Goal: Task Accomplishment & Management: Manage account settings

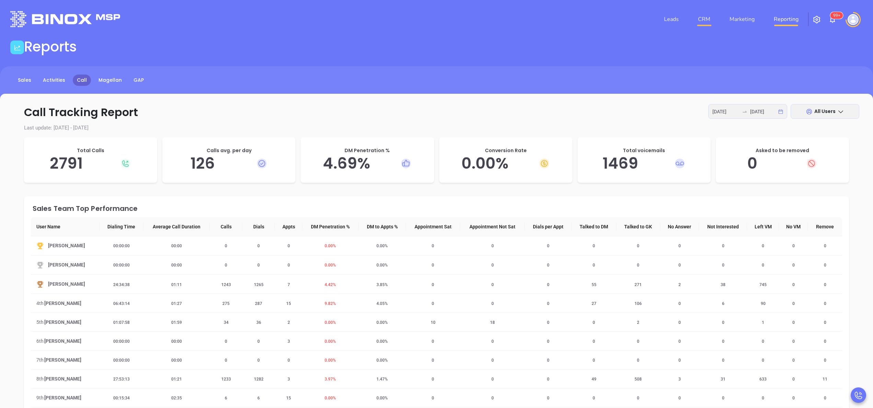
click at [698, 19] on link "CRM" at bounding box center [704, 19] width 18 height 14
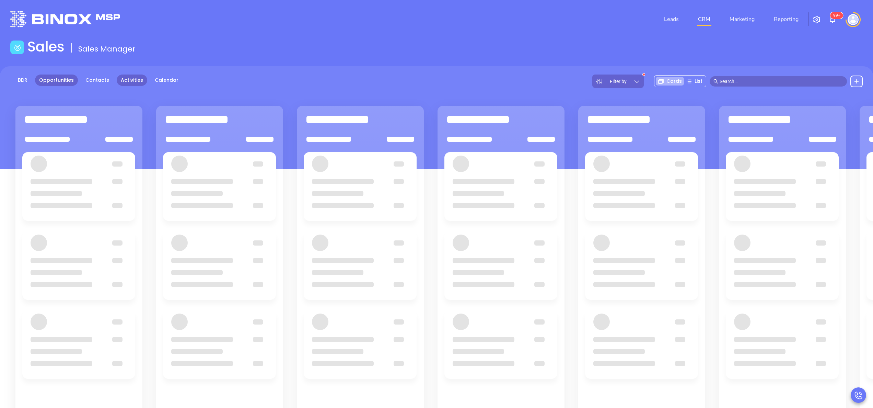
click at [129, 78] on link "Activities" at bounding box center [132, 79] width 31 height 11
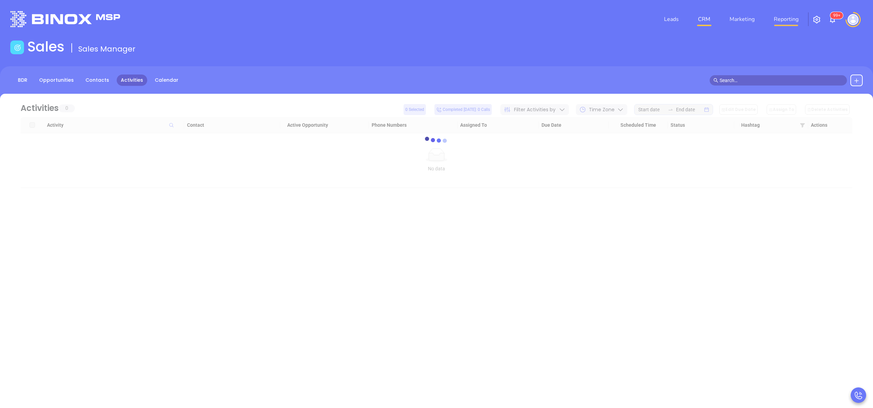
click at [780, 24] on link "Reporting" at bounding box center [786, 19] width 30 height 14
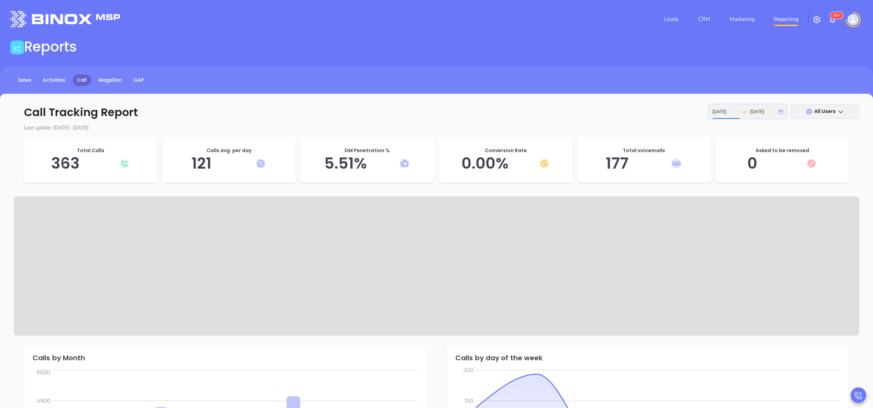
click at [718, 108] on input "[DATE]" at bounding box center [725, 112] width 27 height 8
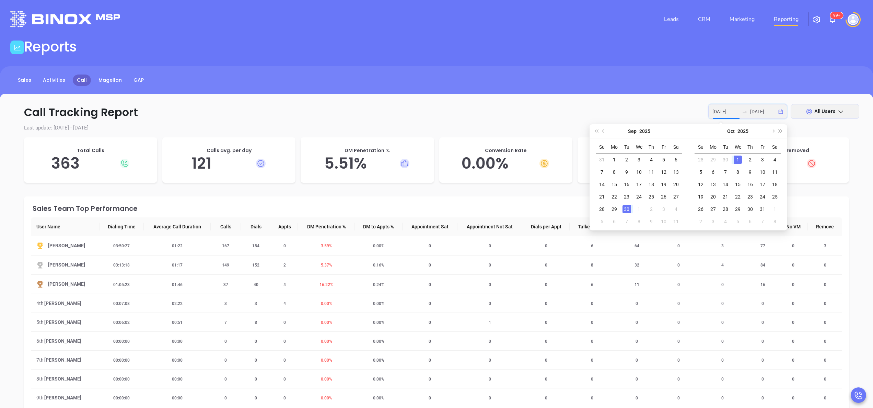
type input "[DATE]"
click at [738, 159] on div "1" at bounding box center [738, 159] width 8 height 8
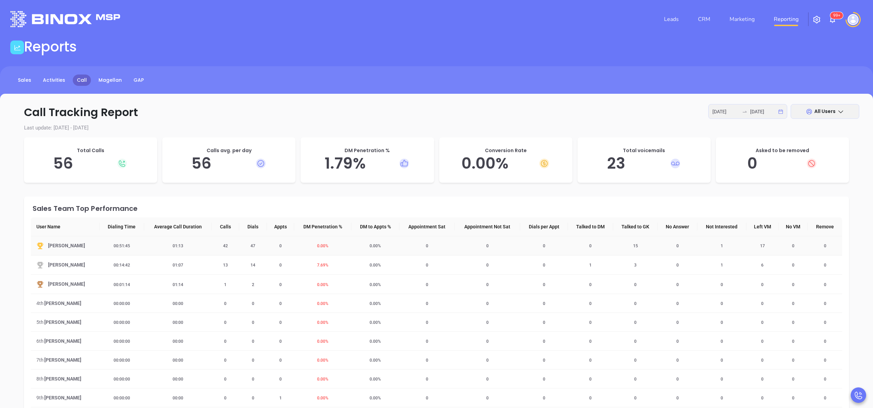
click at [222, 247] on span "42" at bounding box center [225, 245] width 13 height 5
click at [703, 18] on link "CRM" at bounding box center [704, 19] width 18 height 14
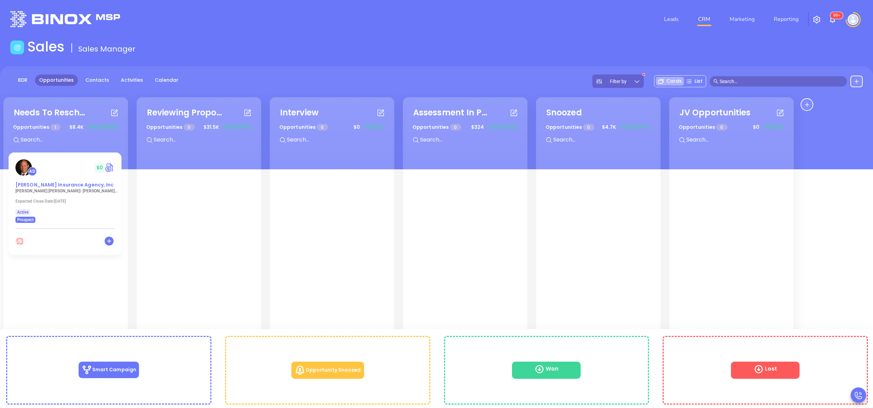
click at [47, 186] on span "[PERSON_NAME] Insurance Agency, Inc" at bounding box center [64, 184] width 98 height 7
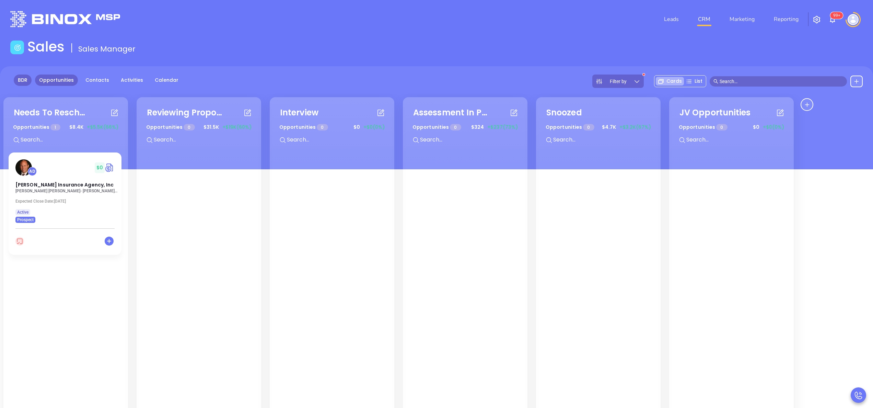
click at [21, 79] on link "BDR" at bounding box center [23, 79] width 18 height 11
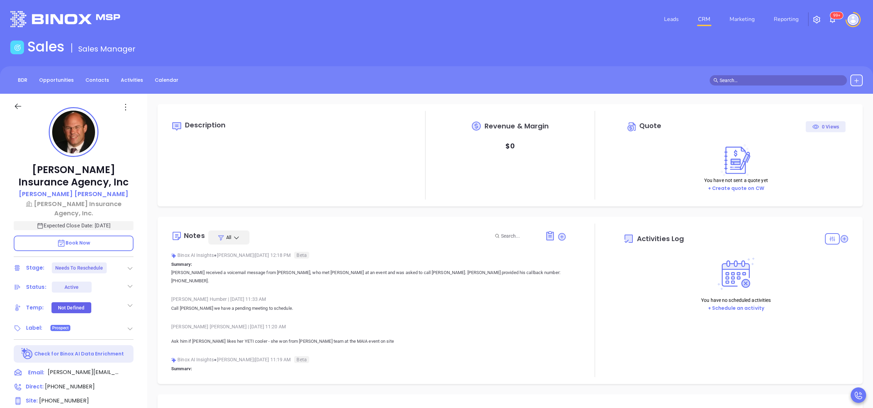
type input "10/02/2025"
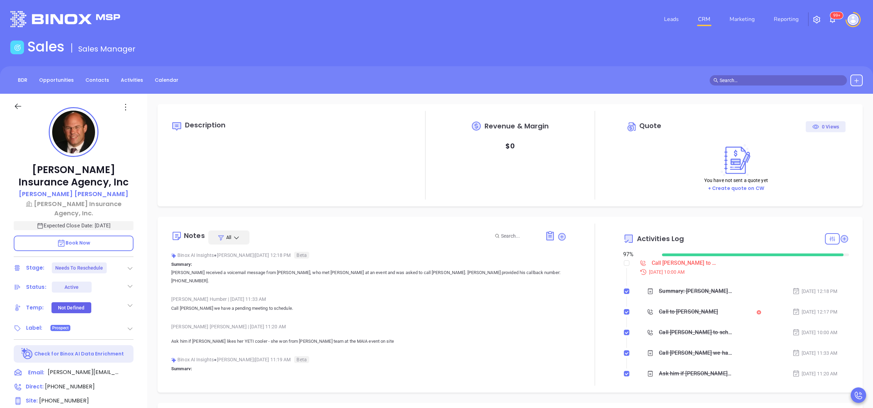
type input "[PERSON_NAME]"
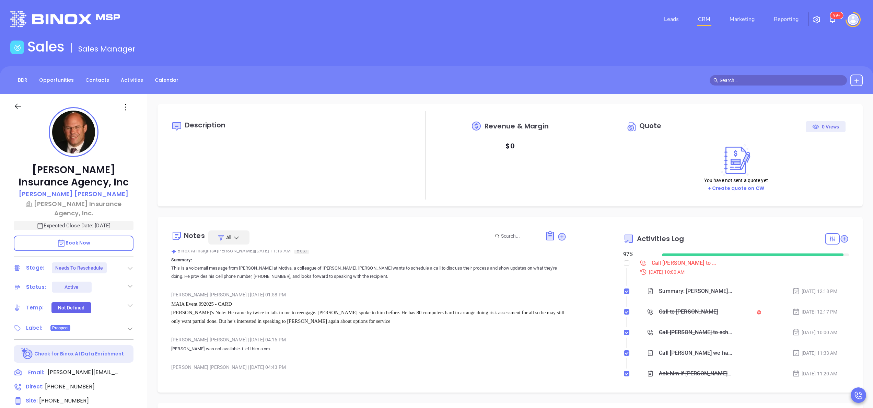
scroll to position [110, 0]
click at [61, 382] on span "(508) 266-6464" at bounding box center [70, 386] width 50 height 8
type input "(508) 266-6464"
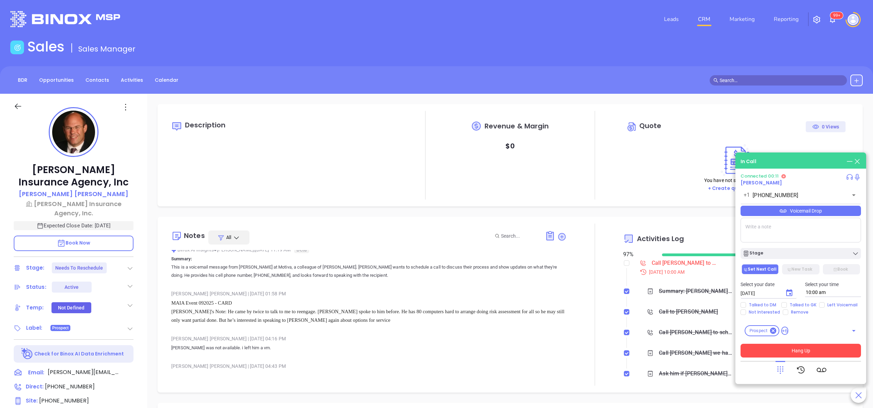
click at [797, 346] on button "Hang Up" at bounding box center [800, 350] width 120 height 14
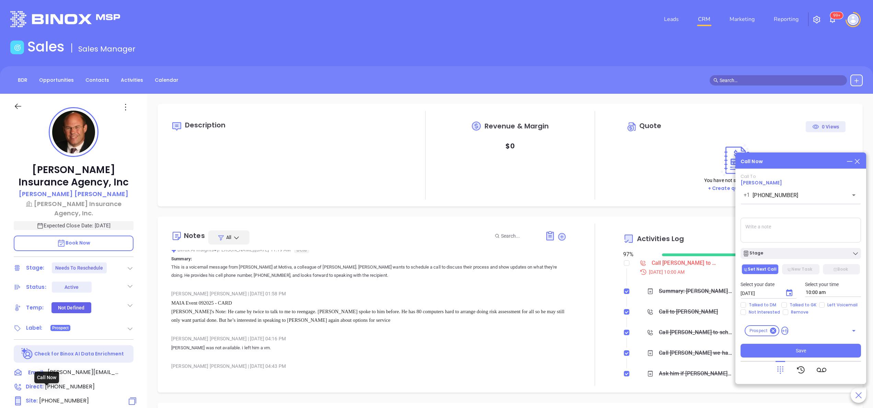
click at [51, 396] on span "(800) 922-8381" at bounding box center [64, 400] width 50 height 8
type input "(800) 922-8381"
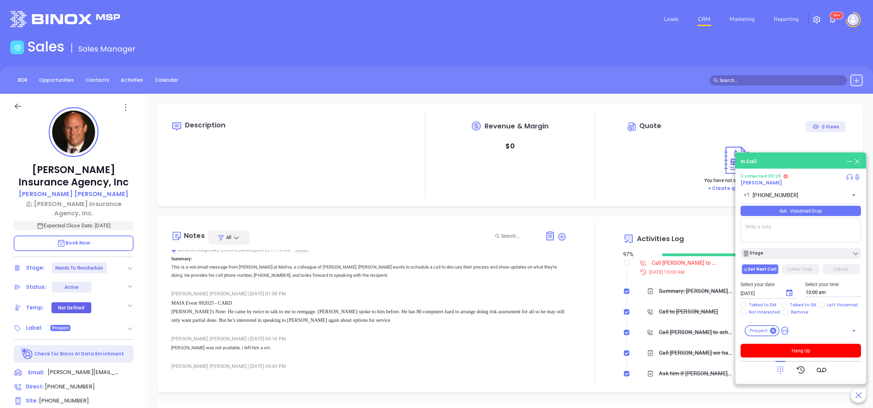
click at [530, 288] on div "Liz Cruz | Sep 22, 2025 01:58 PM" at bounding box center [368, 293] width 395 height 10
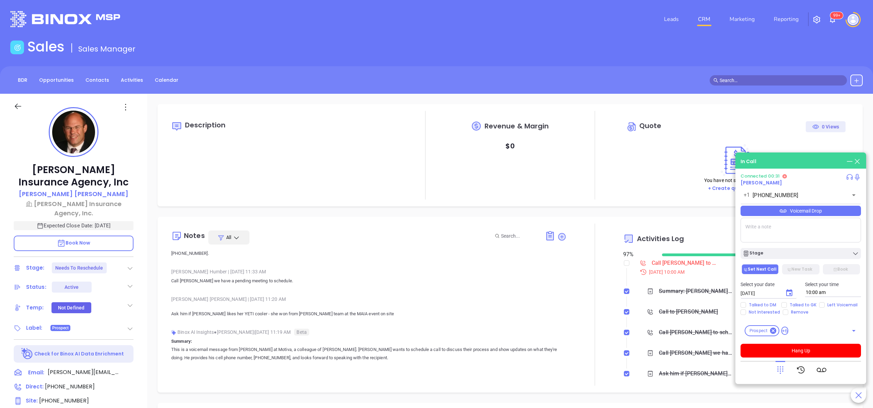
scroll to position [0, 0]
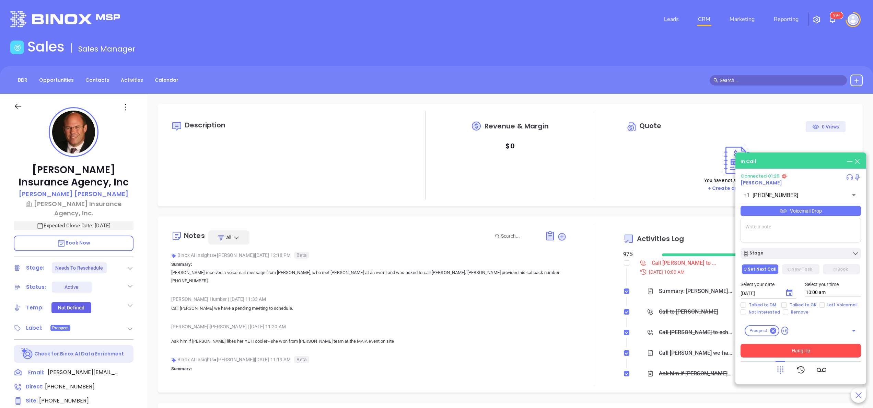
click at [789, 349] on button "Hang Up" at bounding box center [800, 350] width 120 height 14
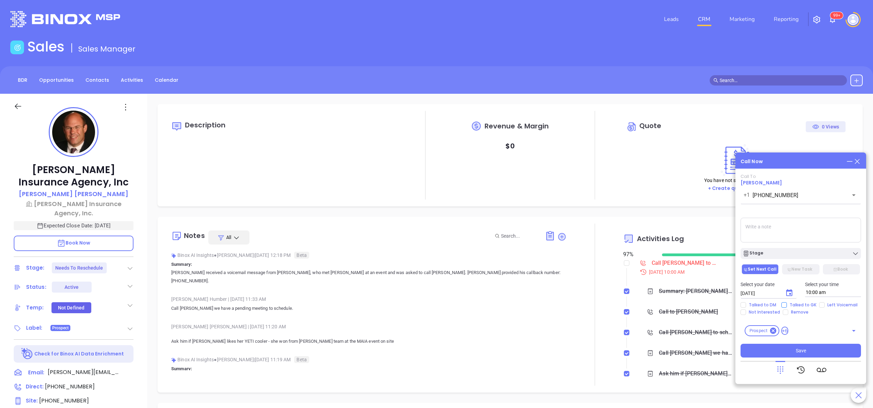
click at [799, 303] on span "Talked to GK" at bounding box center [803, 304] width 32 height 5
click at [787, 303] on input "Talked to GK" at bounding box center [783, 304] width 5 height 5
checkbox input "true"
click at [822, 303] on input "Left Voicemail" at bounding box center [821, 304] width 5 height 5
checkbox input "true"
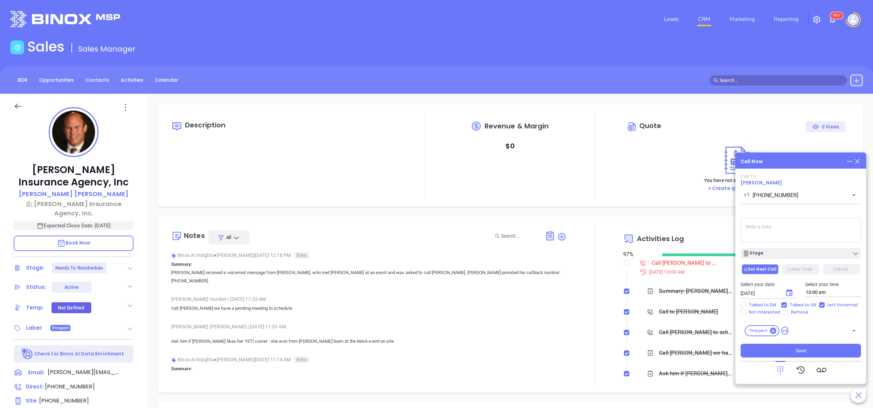
click at [766, 223] on textarea at bounding box center [800, 230] width 120 height 25
type textarea "i called direct line, no answer, i called site number and spoke with gk she con…"
click at [787, 292] on icon "Choose date, selected date is Oct 2, 2025" at bounding box center [789, 293] width 8 height 8
click at [821, 211] on button "3" at bounding box center [823, 214] width 12 height 12
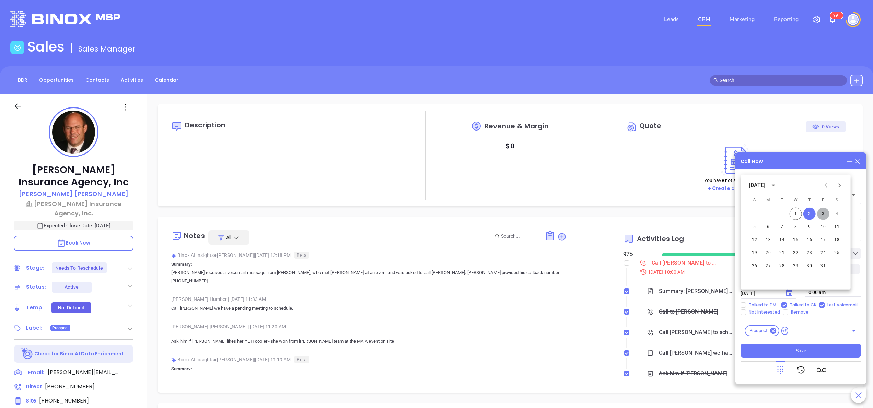
type input "10/03/2025"
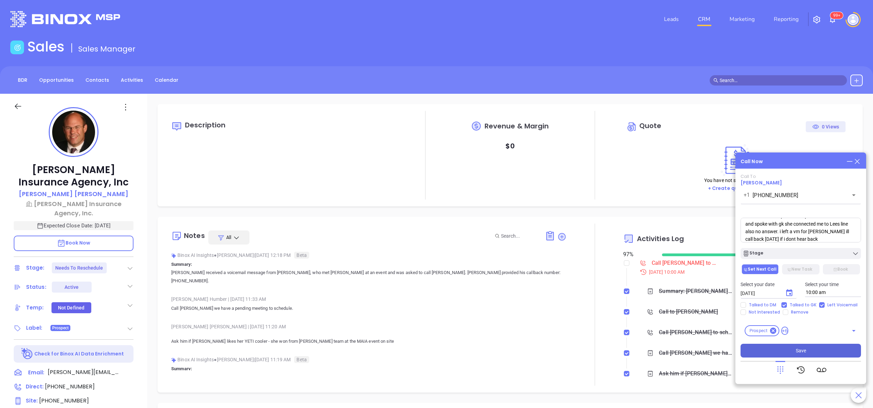
click at [794, 352] on button "Save" at bounding box center [800, 350] width 120 height 14
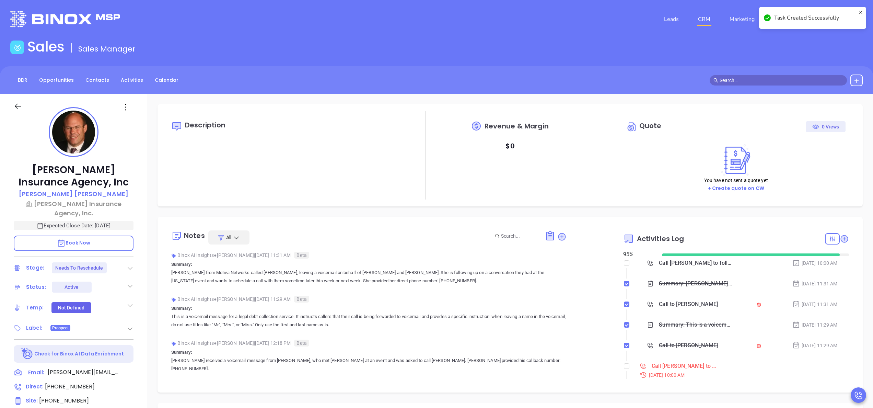
type input "[PERSON_NAME]"
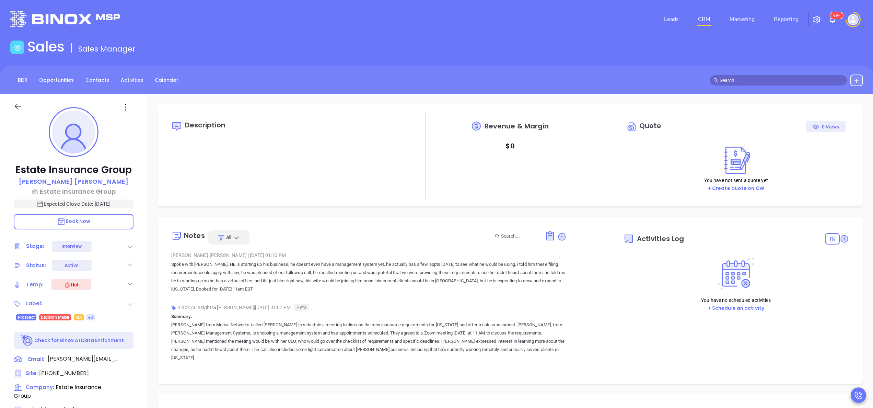
type input "[DATE]"
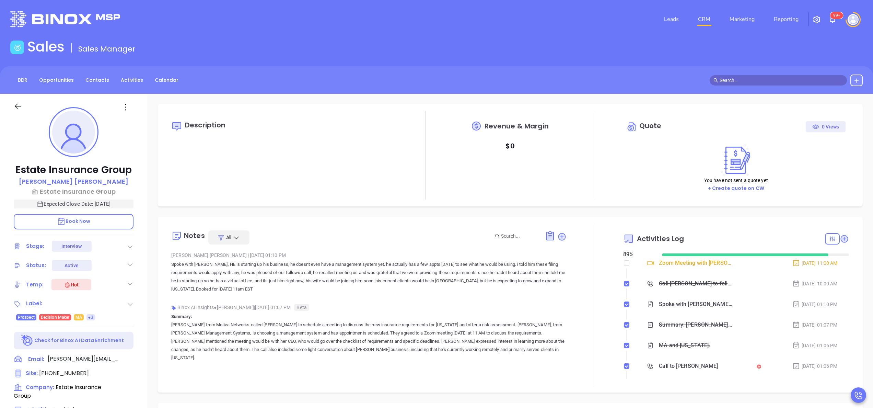
scroll to position [199, 0]
click at [143, 293] on div "Estate Insurance Group Wilson Saravia Estate Insurance Group Expected Close Dat…" at bounding box center [73, 349] width 147 height 510
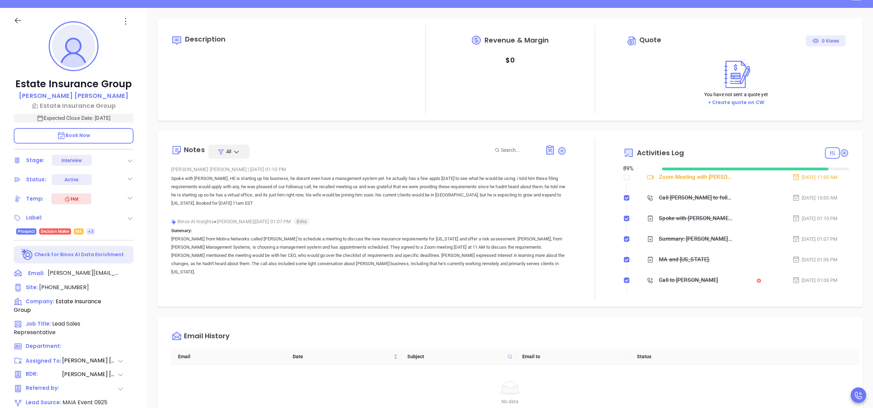
scroll to position [58, 0]
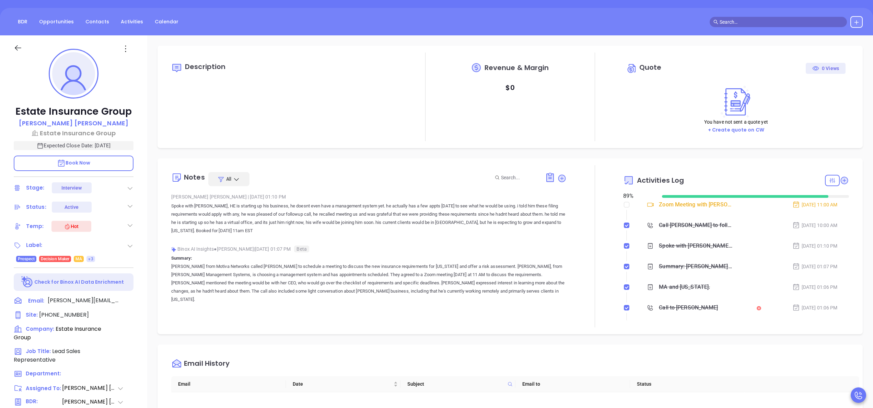
type input "[PERSON_NAME]"
click at [55, 313] on span "(617) 952-9686" at bounding box center [64, 315] width 50 height 8
type input "(617) 952-9686"
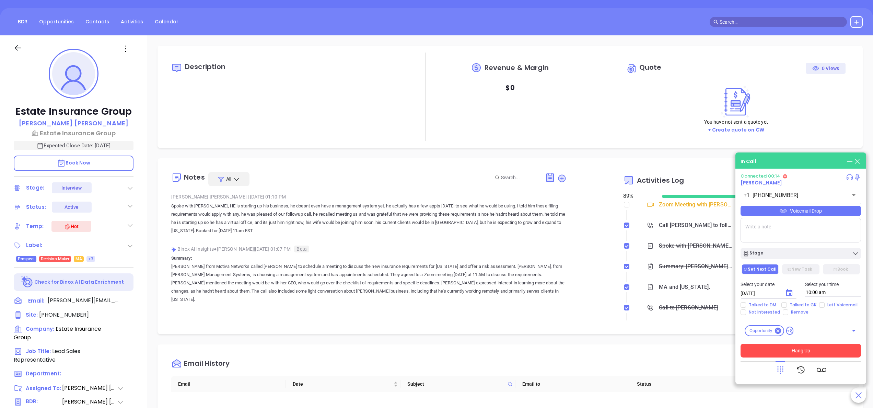
click at [791, 347] on button "Hang Up" at bounding box center [800, 350] width 120 height 14
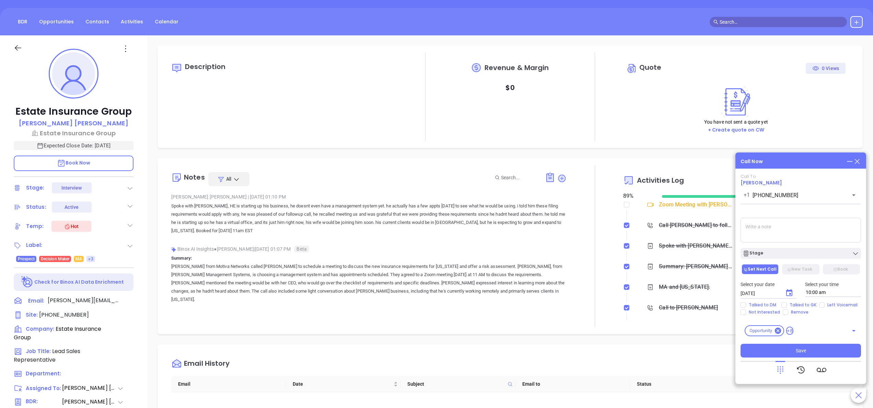
click at [855, 161] on icon at bounding box center [857, 161] width 8 height 8
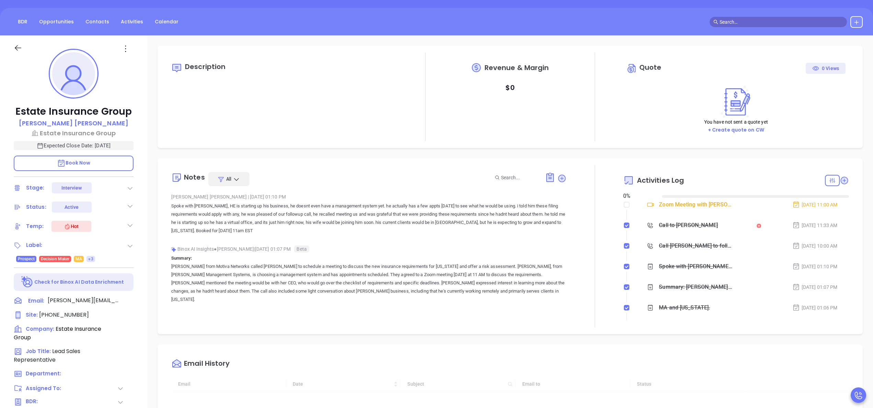
type input "10/02/2025"
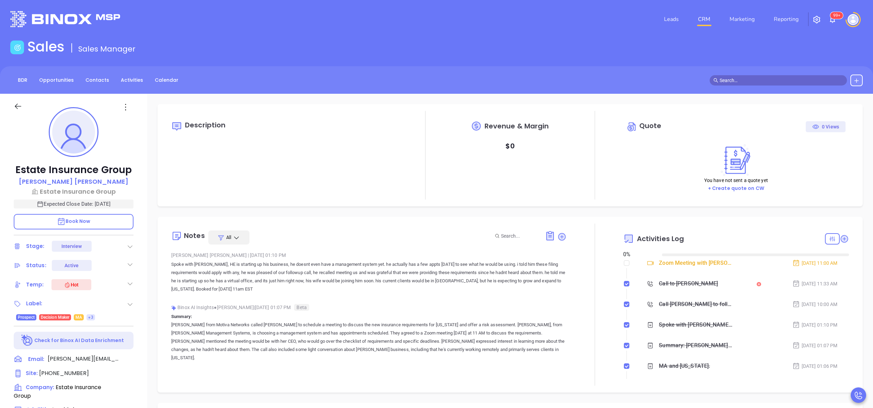
scroll to position [199, 0]
type input "[PERSON_NAME]"
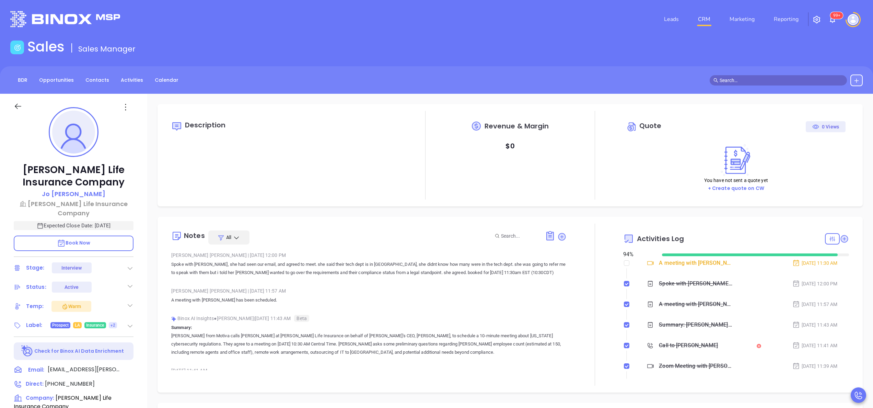
type input "[PERSON_NAME]"
